Goal: Task Accomplishment & Management: Complete application form

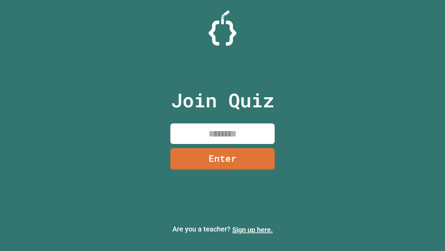
click at [253, 229] on link "Sign up here." at bounding box center [252, 229] width 41 height 8
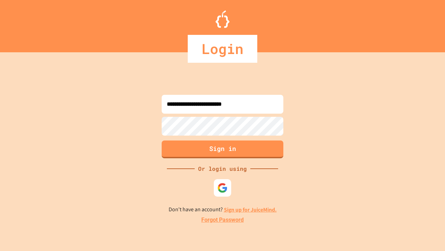
type input "**********"
